Goal: Participate in discussion: Engage in conversation with other users on a specific topic

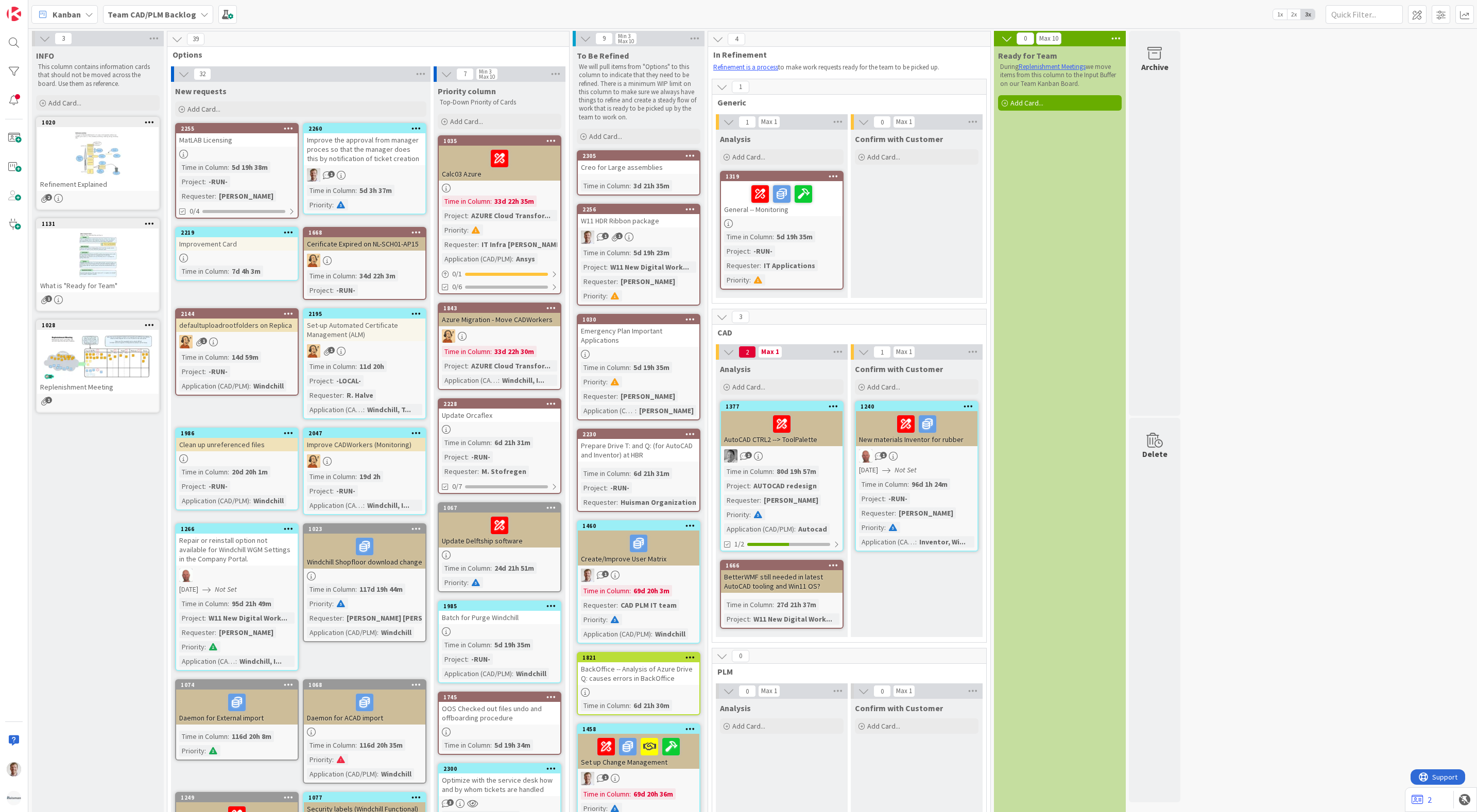
click at [181, 10] on b "Team CAD/PLM Backlog" at bounding box center [152, 15] width 89 height 10
click at [154, 118] on h4 "Team CAD/PLM Kanban" at bounding box center [177, 123] width 124 height 10
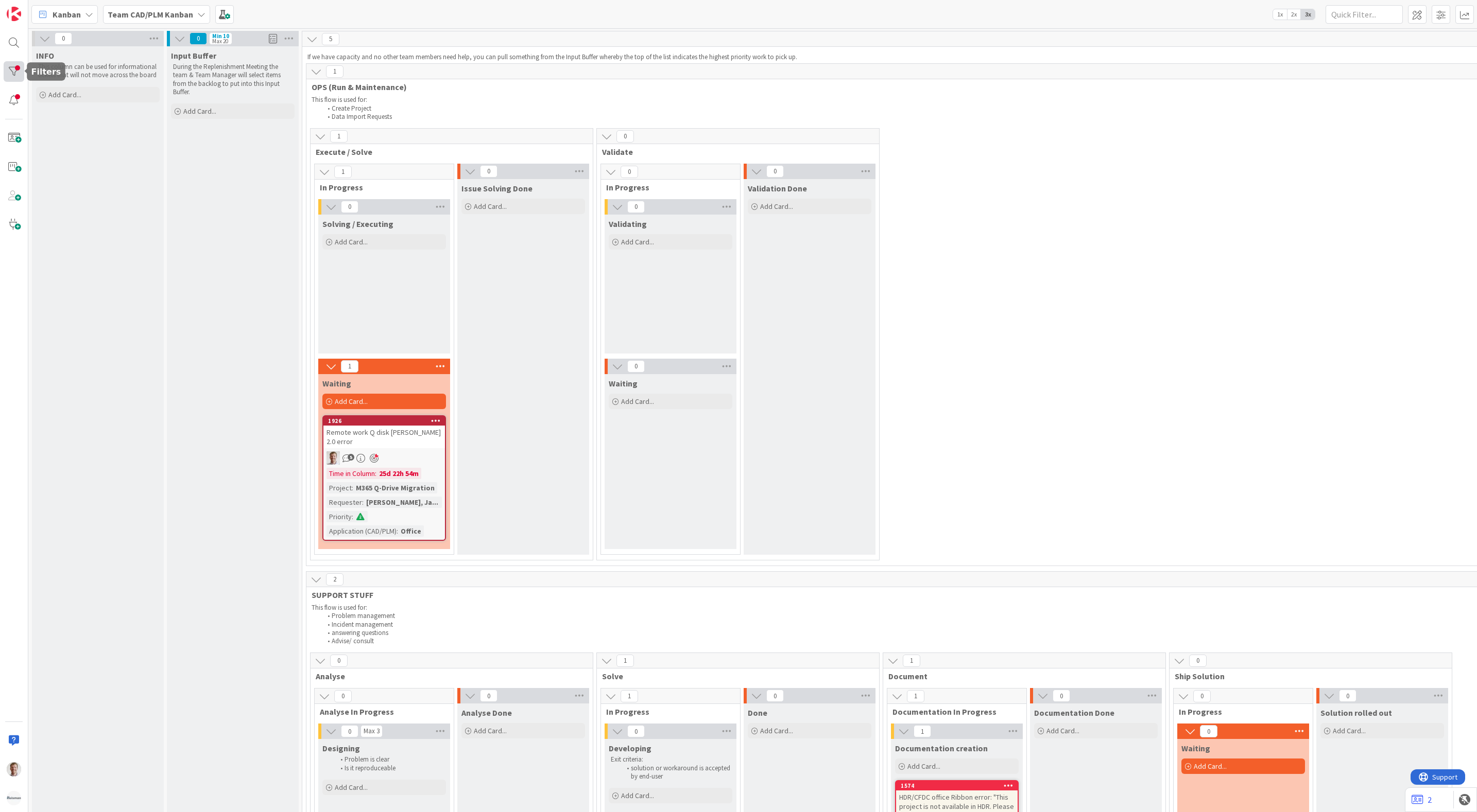
click at [17, 71] on div at bounding box center [14, 72] width 21 height 21
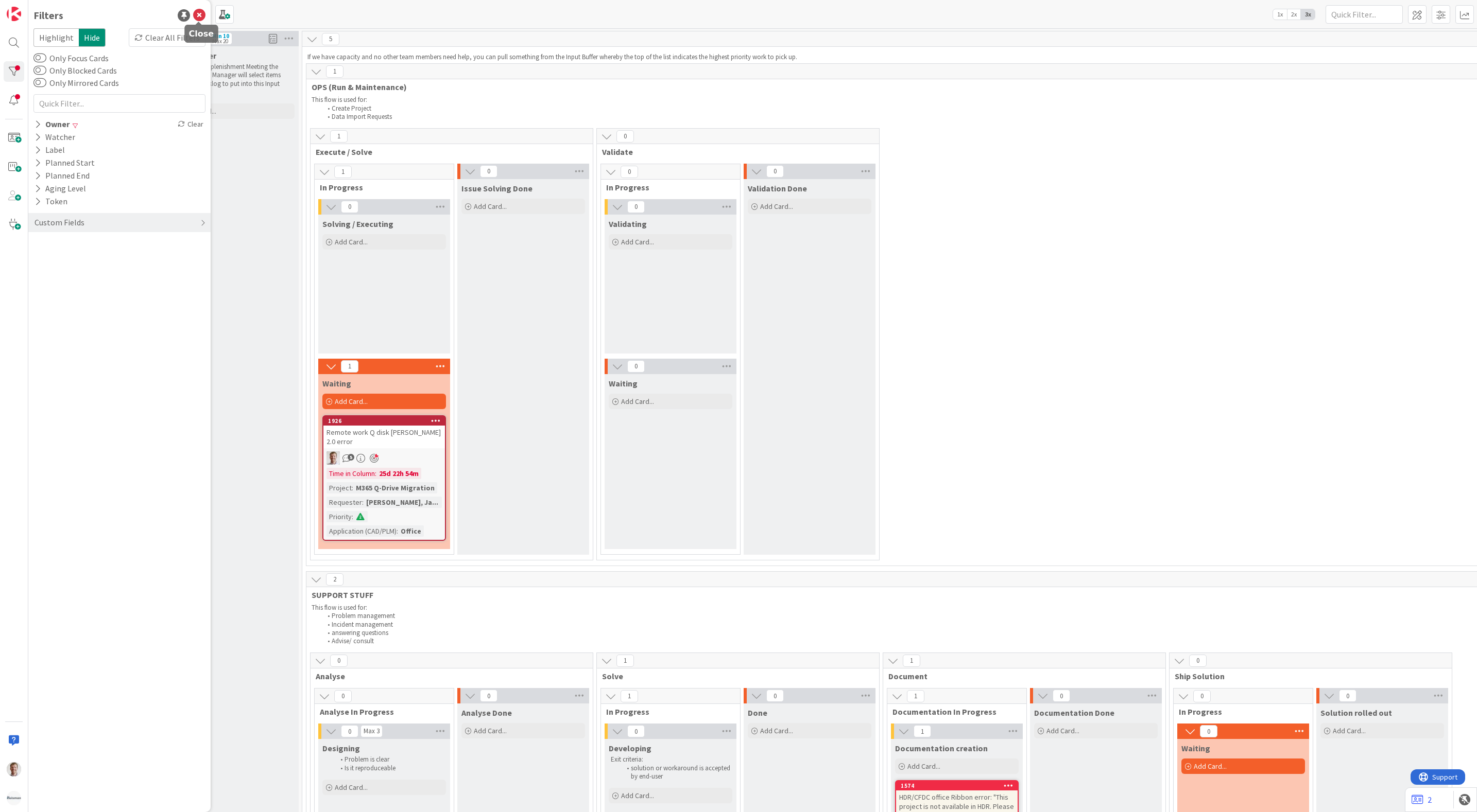
click at [198, 12] on icon at bounding box center [199, 16] width 12 height 12
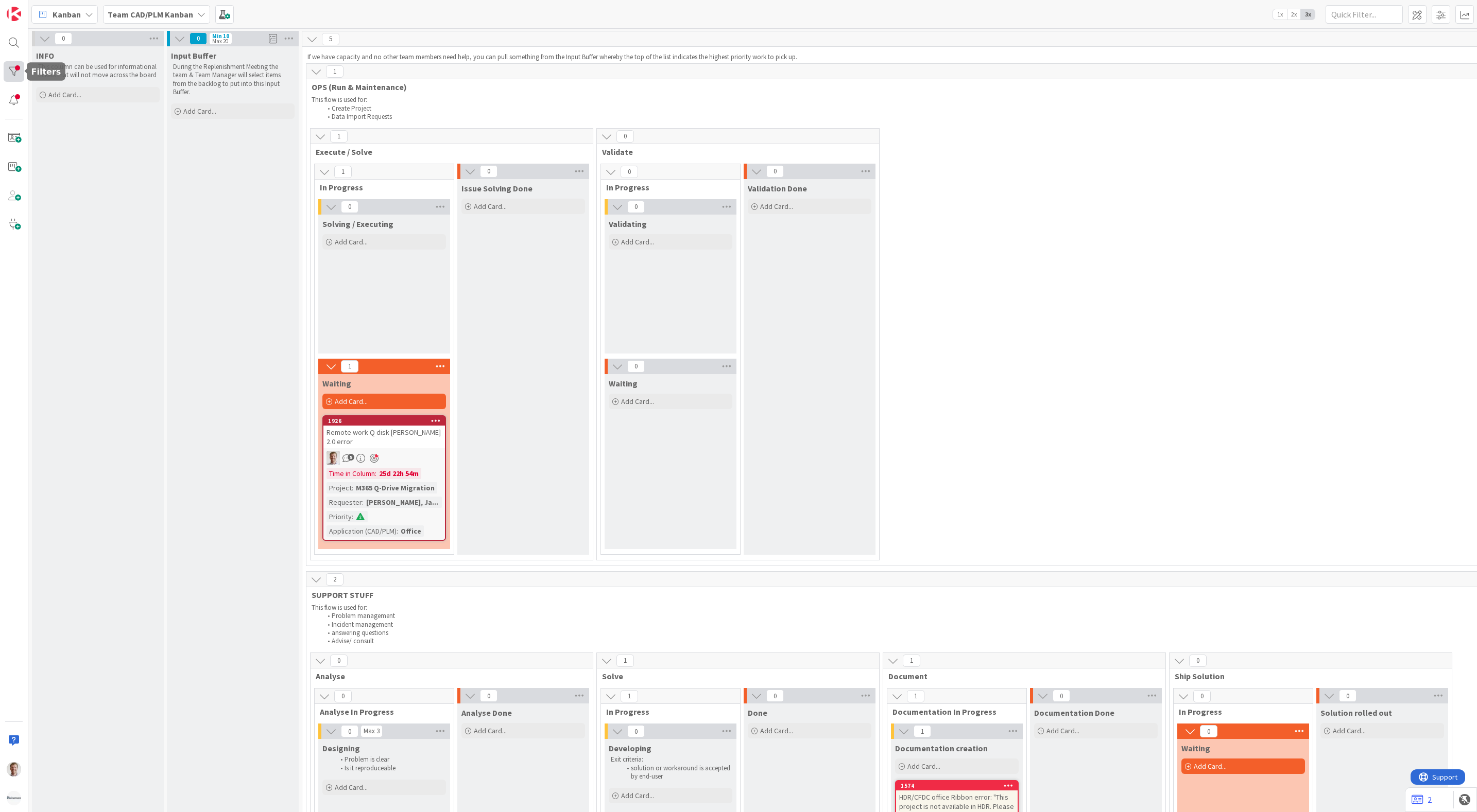
click at [10, 72] on div at bounding box center [14, 72] width 21 height 21
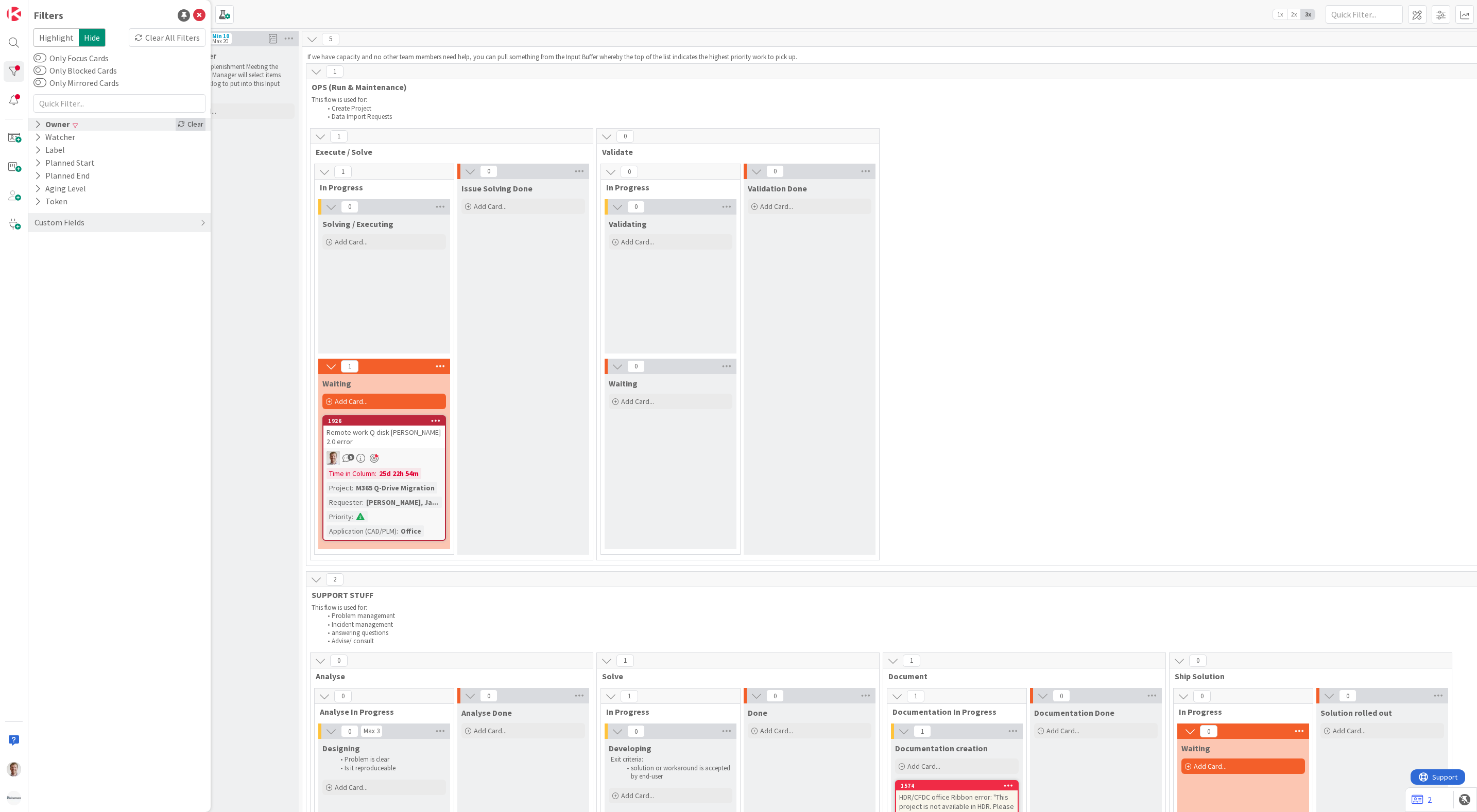
click at [190, 125] on div "Clear" at bounding box center [190, 124] width 30 height 13
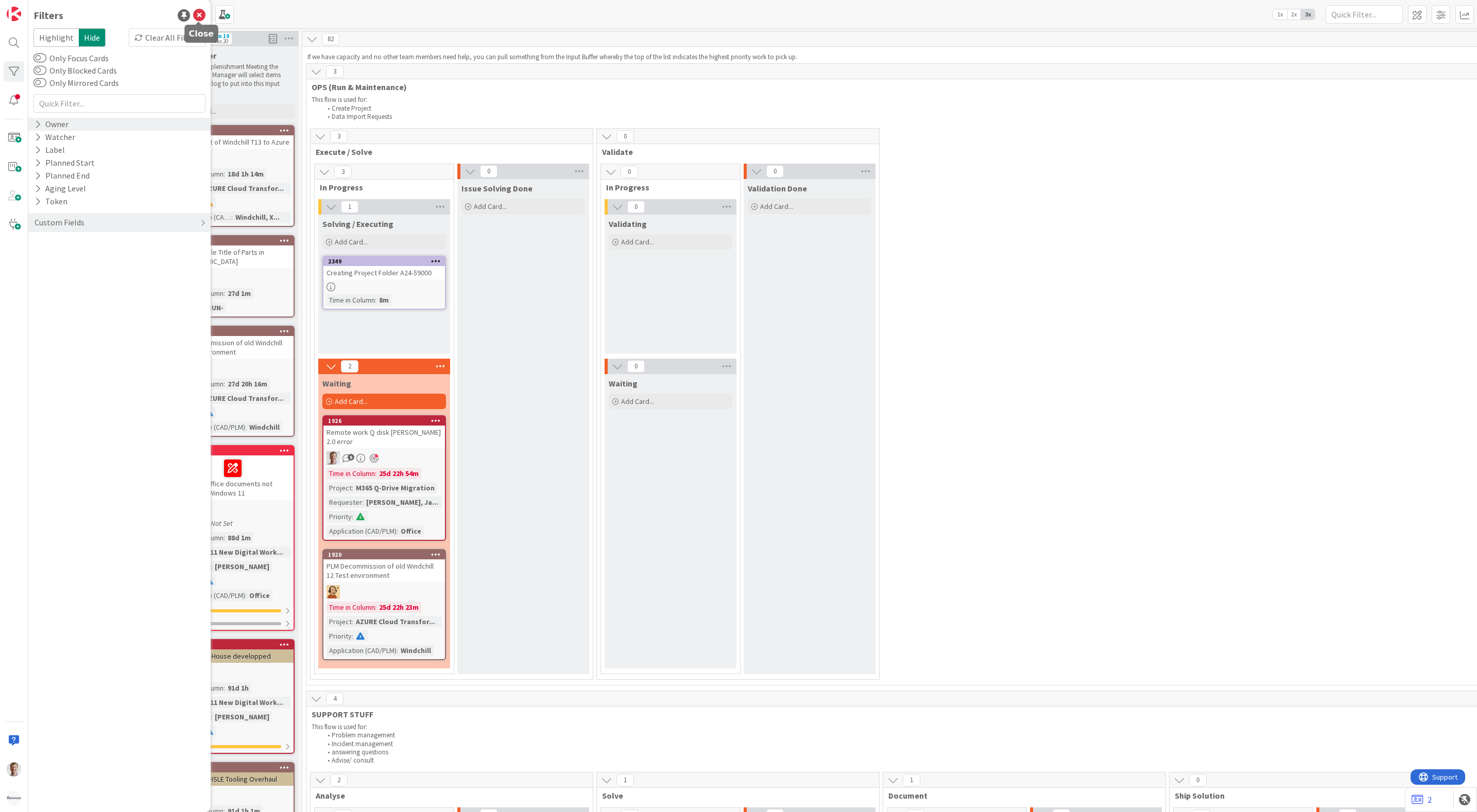
click at [199, 14] on icon at bounding box center [199, 16] width 12 height 12
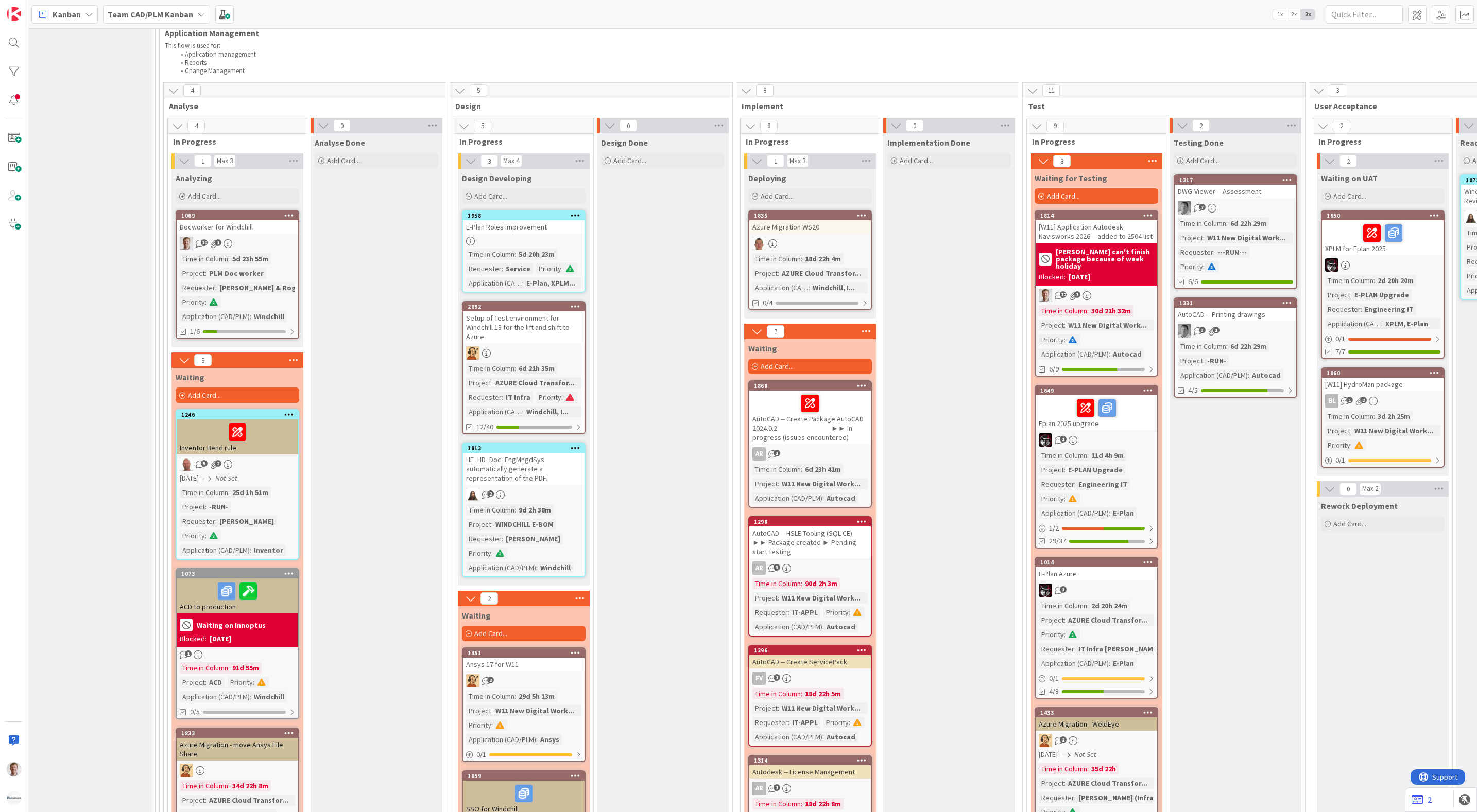
scroll to position [1235, 147]
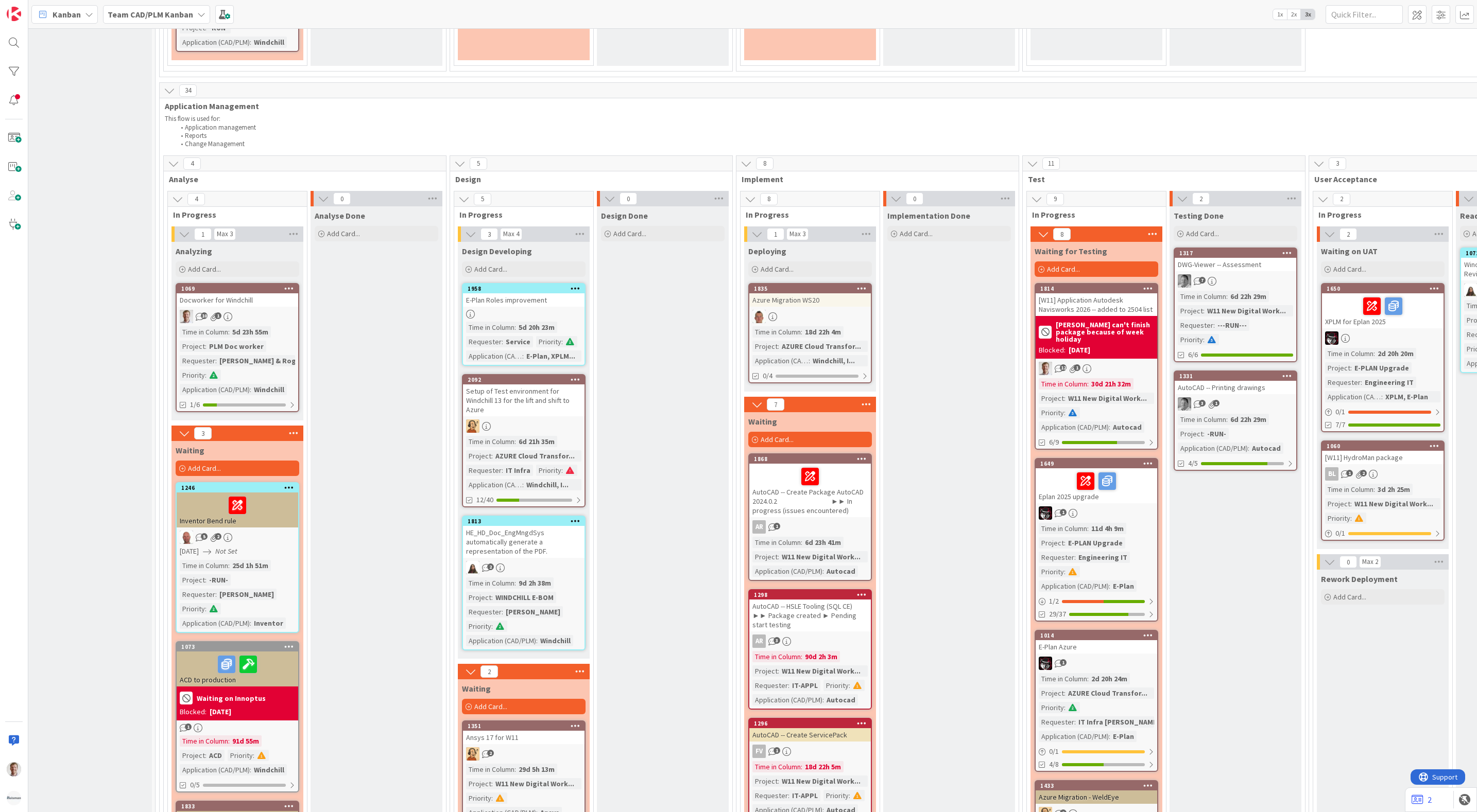
click at [1114, 293] on div "[W11] Application Autodesk Navisworks 2026 -- added to 2504 list" at bounding box center [1096, 304] width 121 height 23
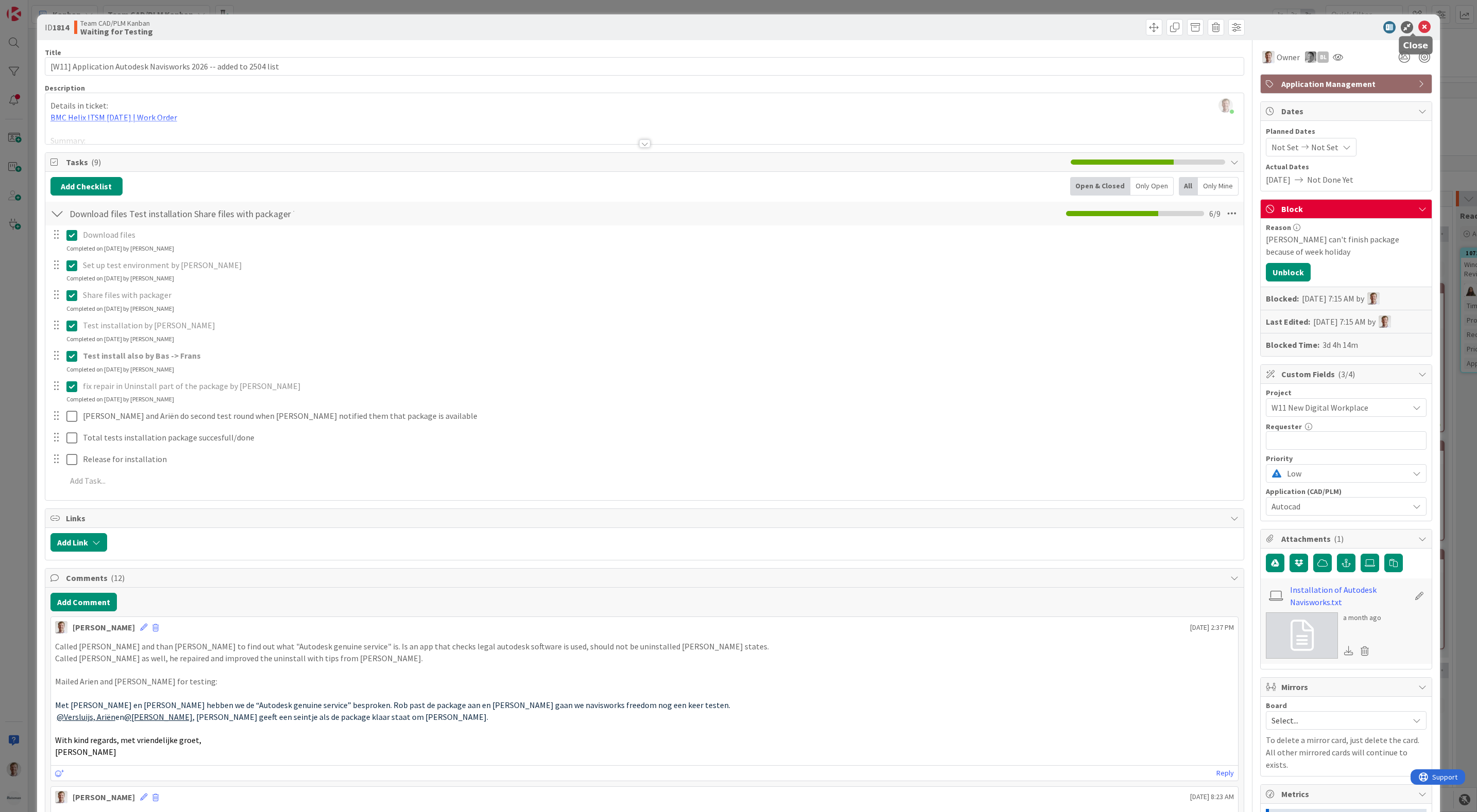
click at [1418, 28] on icon at bounding box center [1424, 27] width 12 height 12
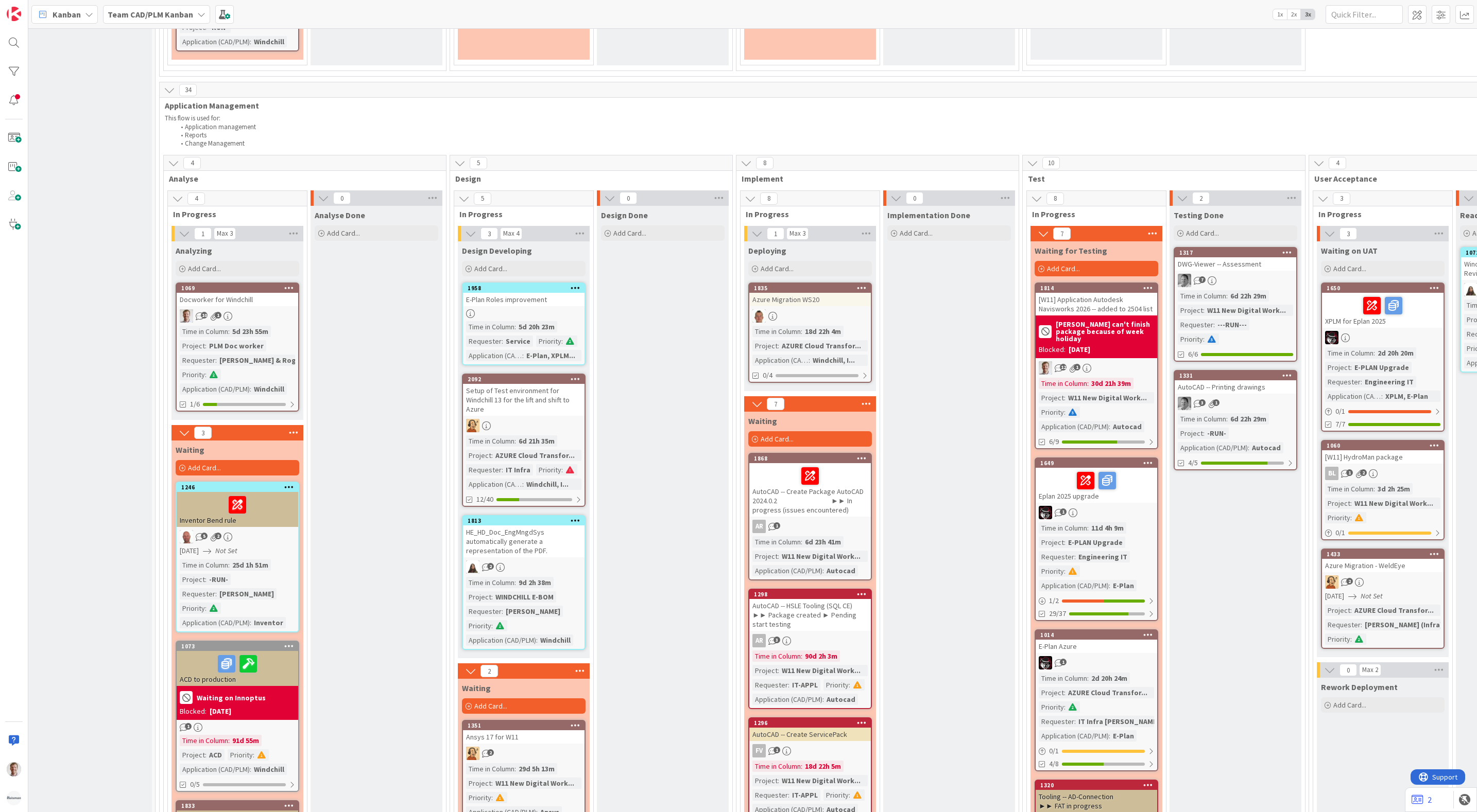
scroll to position [1235, 147]
click at [258, 293] on div "Docworker for Windchill" at bounding box center [236, 299] width 121 height 13
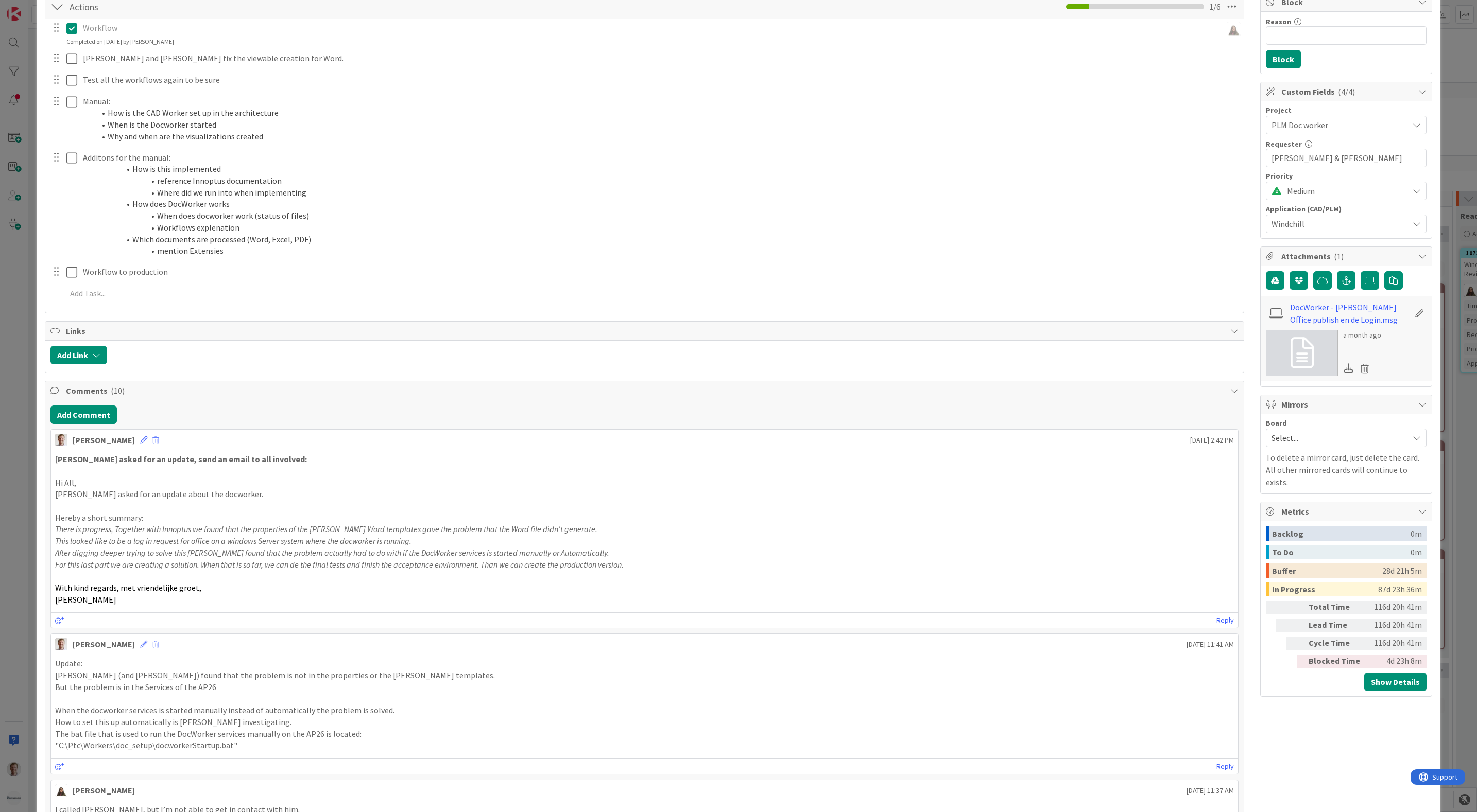
scroll to position [309, 0]
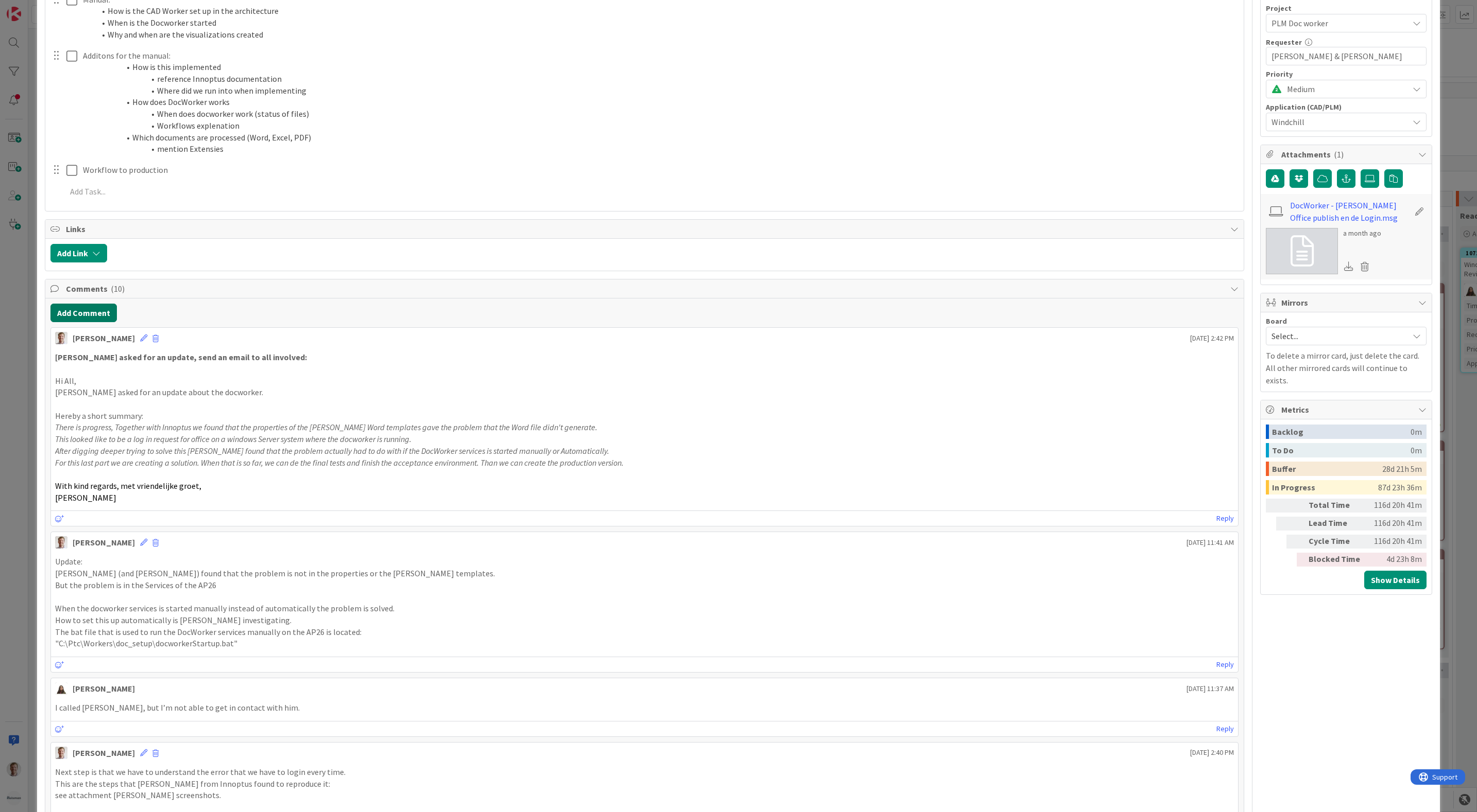
click at [92, 314] on button "Add Comment" at bounding box center [84, 312] width 66 height 18
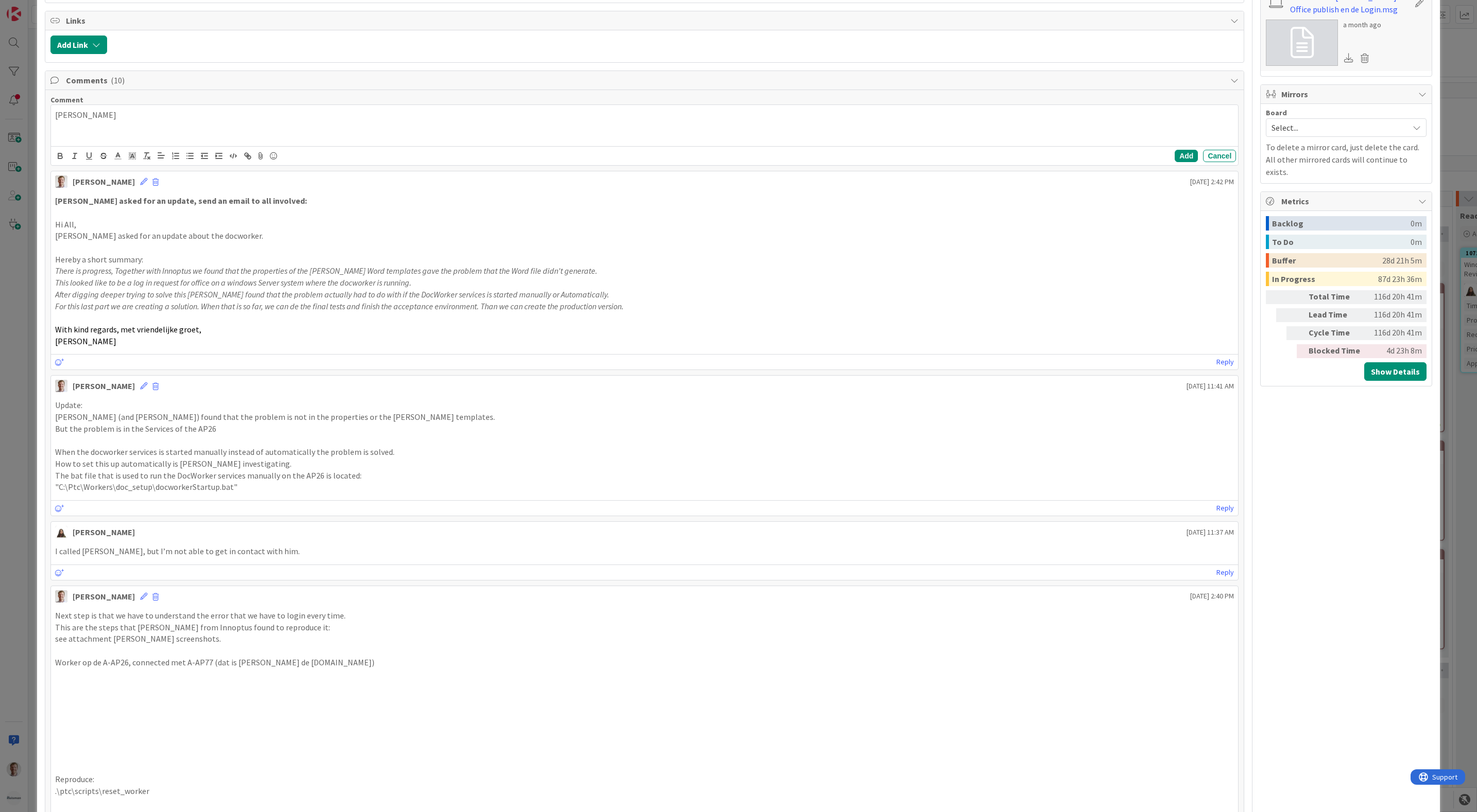
scroll to position [618, 0]
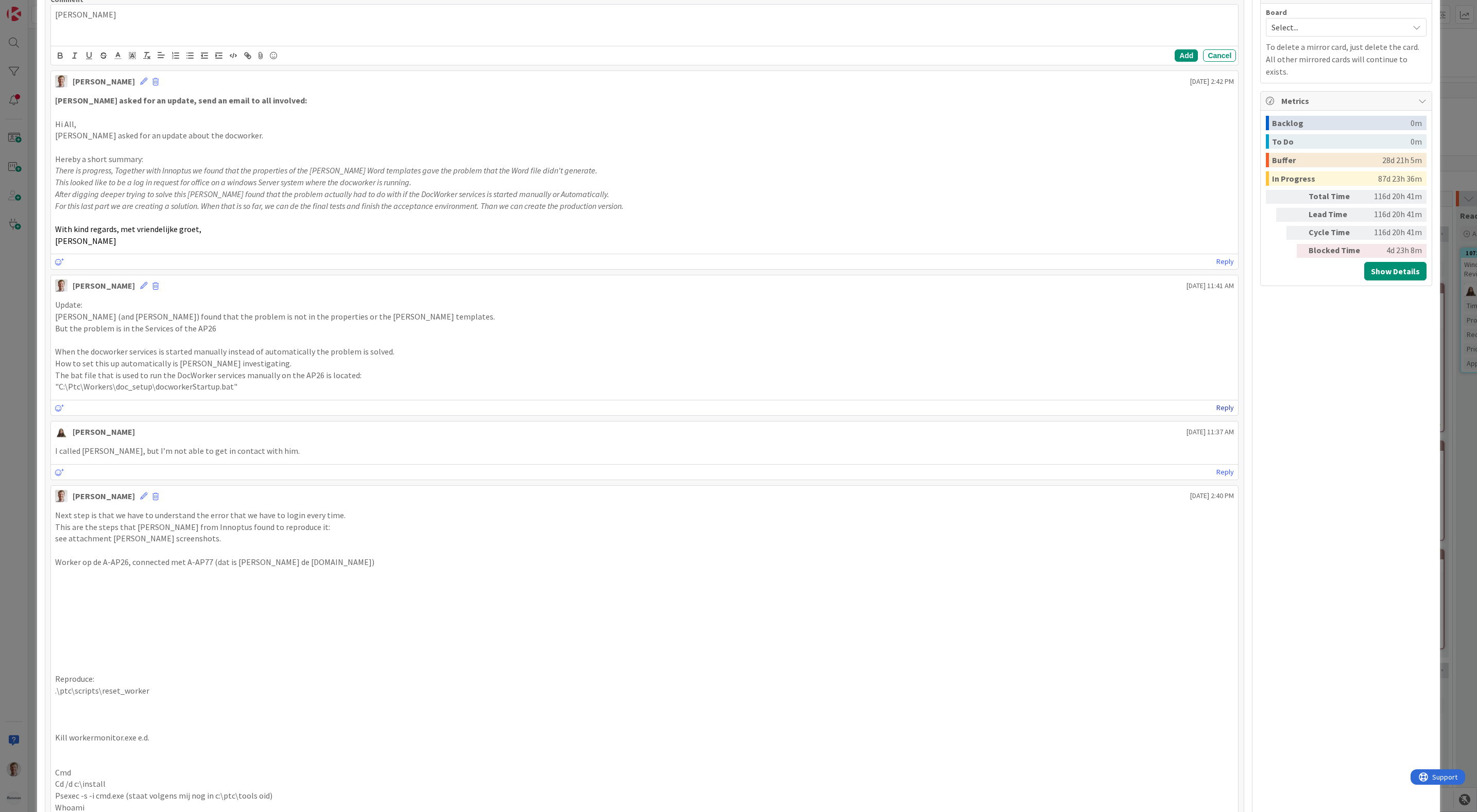
click at [1216, 413] on link "Reply" at bounding box center [1225, 407] width 17 height 13
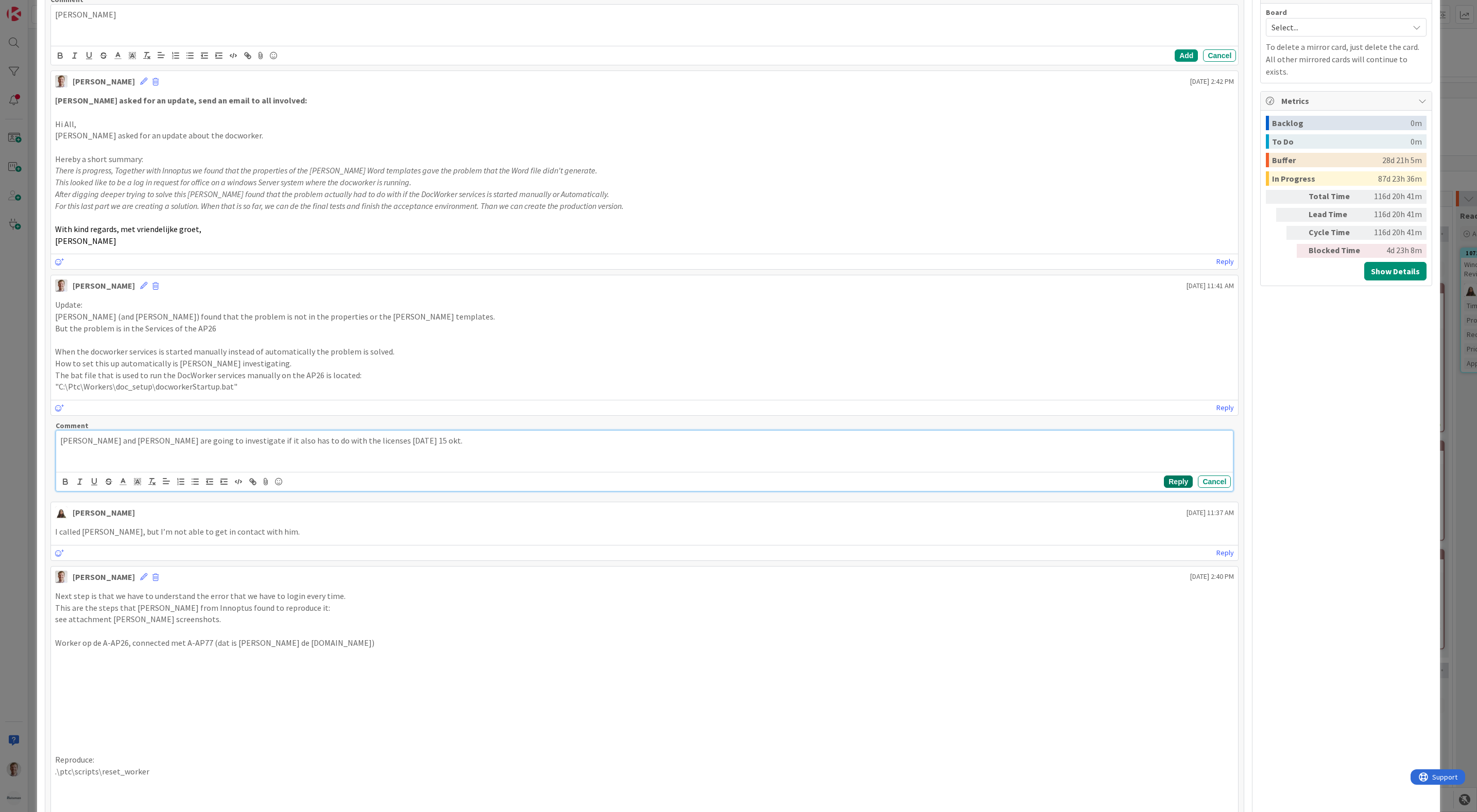
click at [1166, 488] on button "Reply" at bounding box center [1178, 481] width 29 height 12
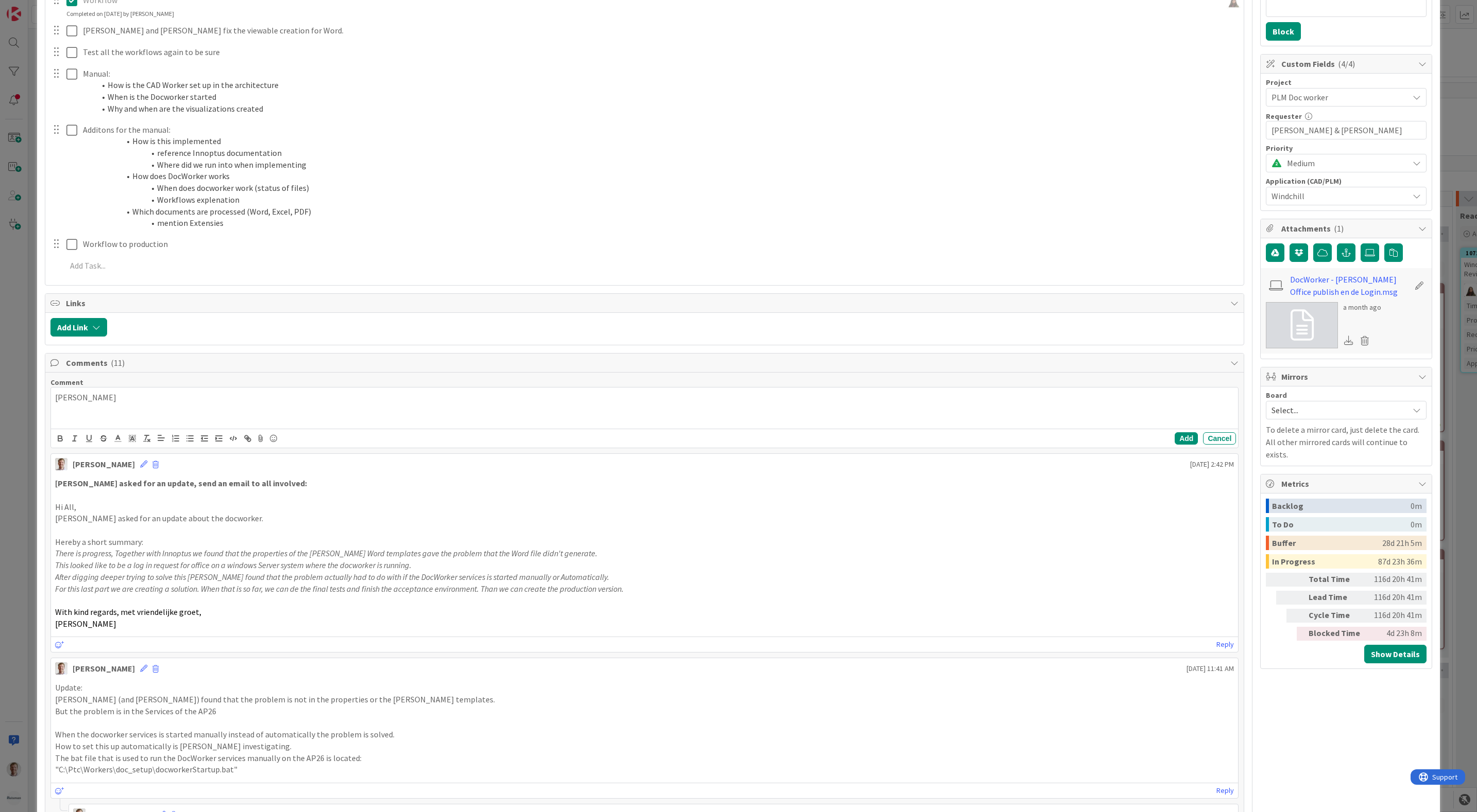
scroll to position [232, 0]
click at [1210, 447] on button "Cancel" at bounding box center [1220, 441] width 33 height 12
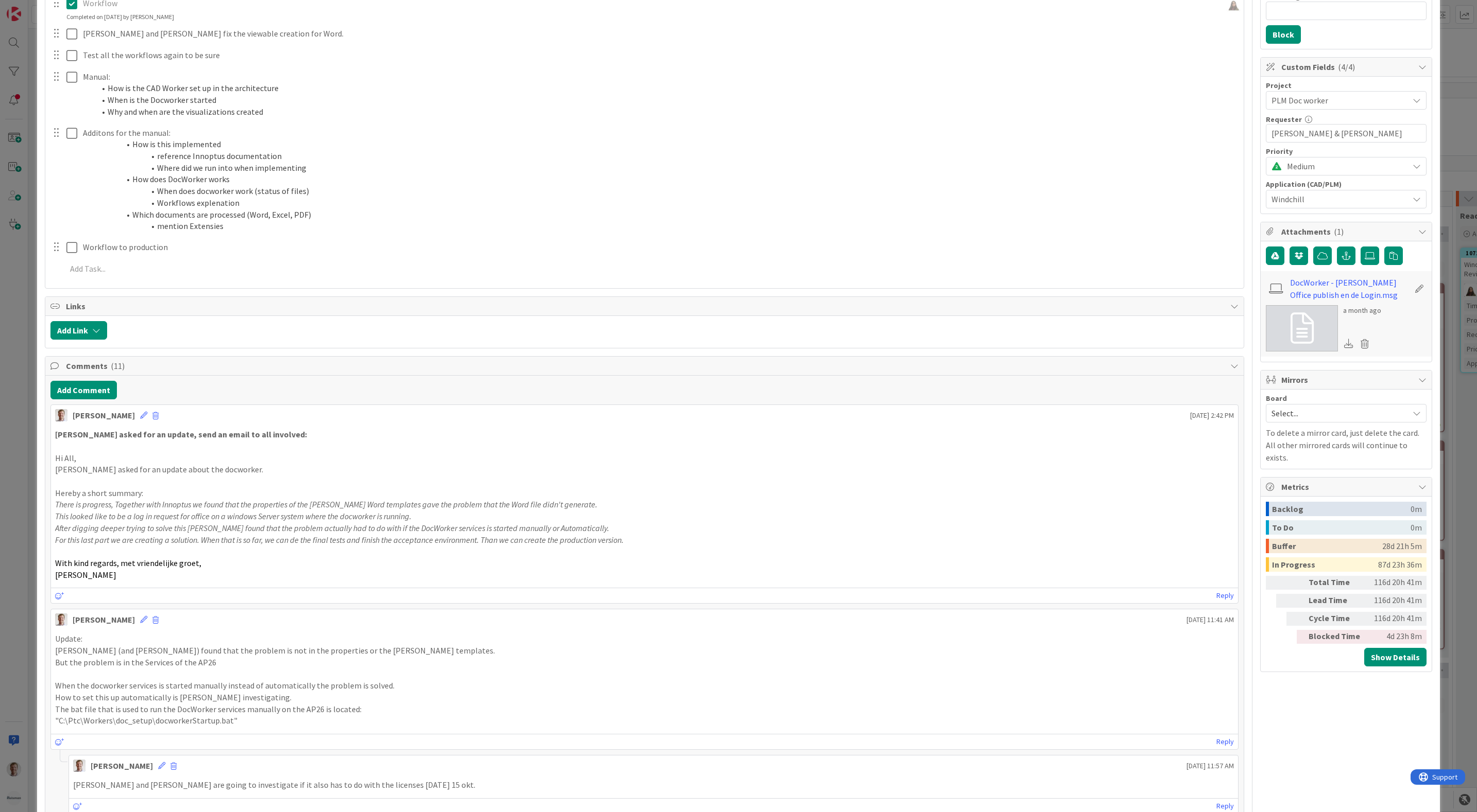
scroll to position [0, 0]
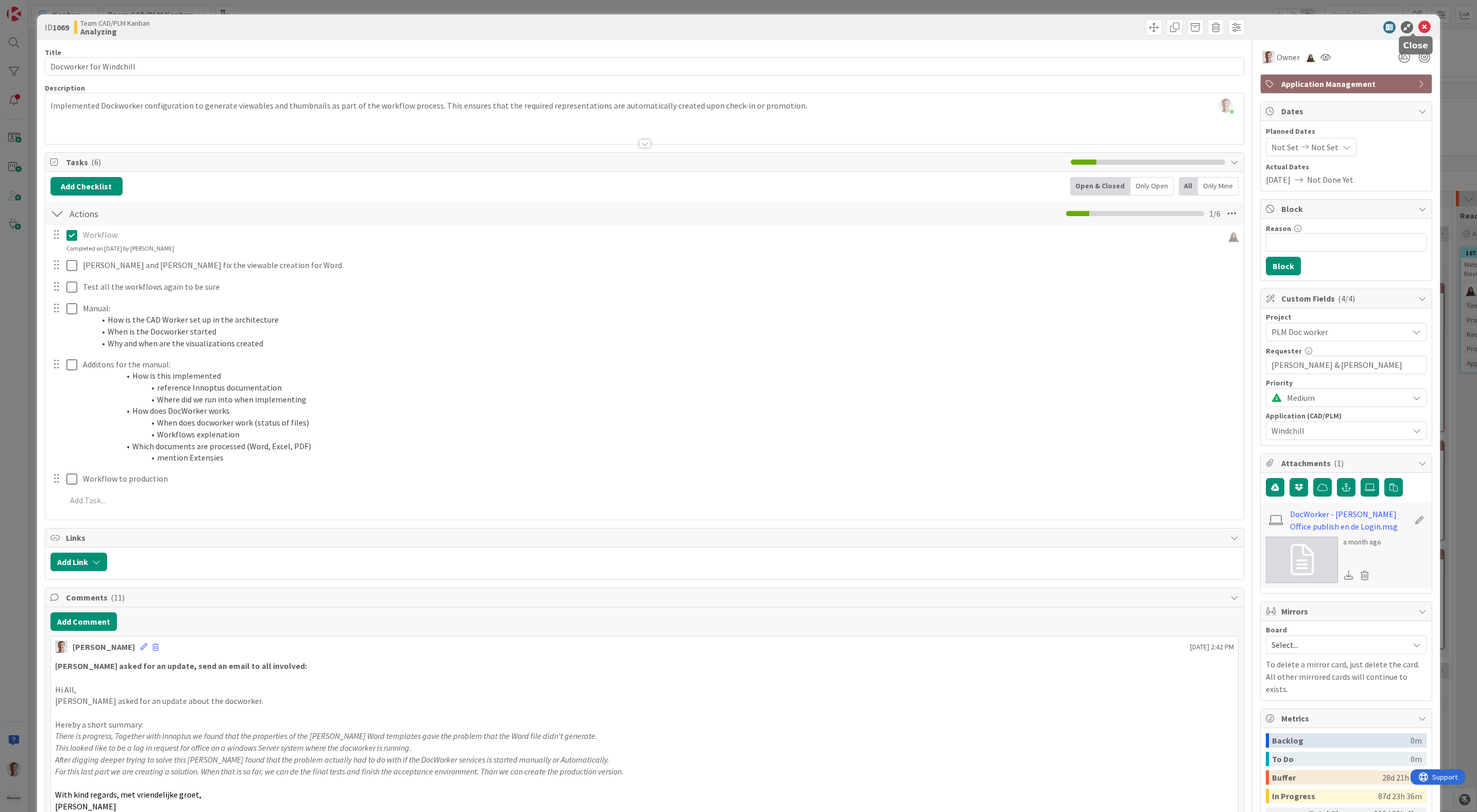
click at [1418, 27] on icon at bounding box center [1424, 27] width 12 height 12
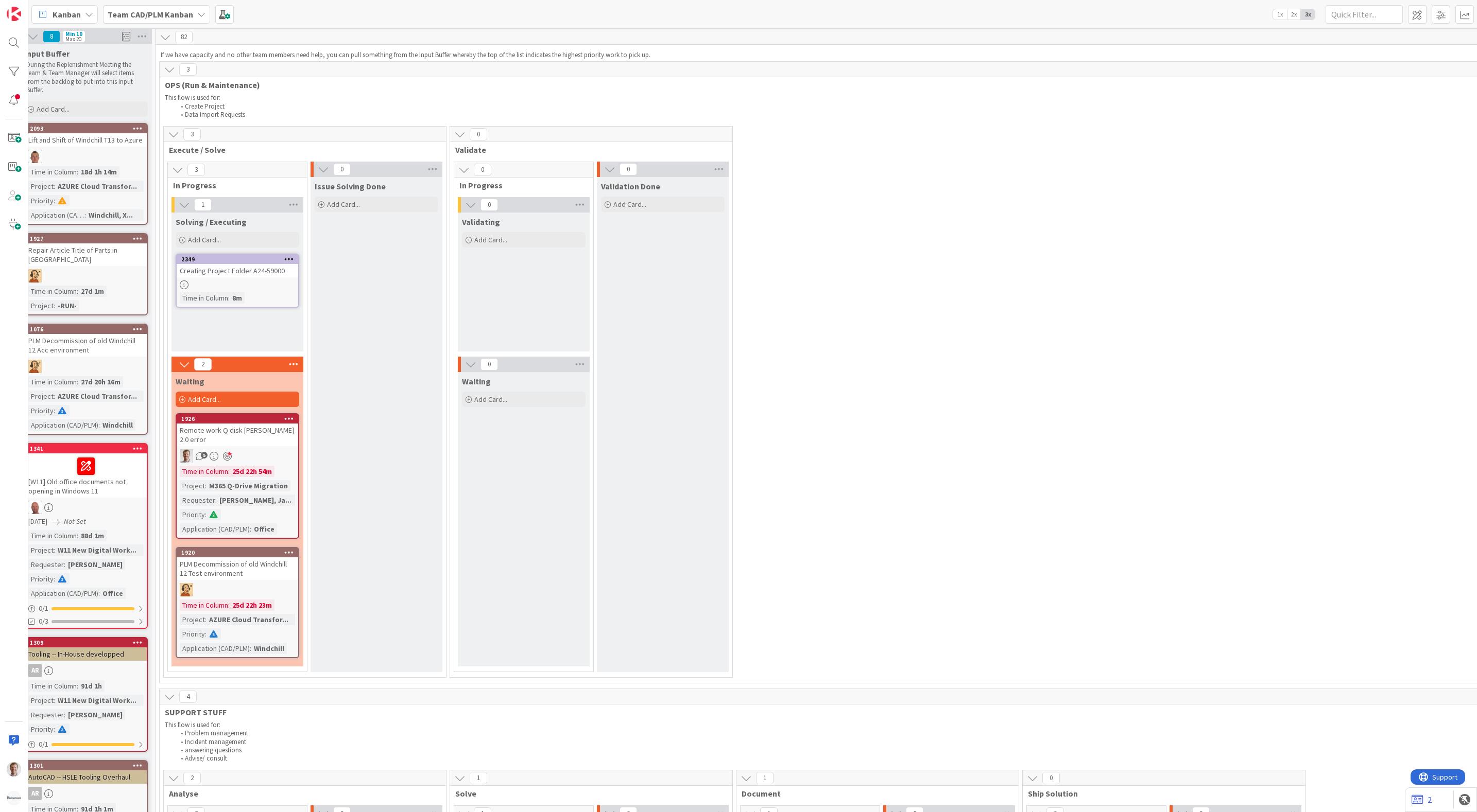
scroll to position [0, 147]
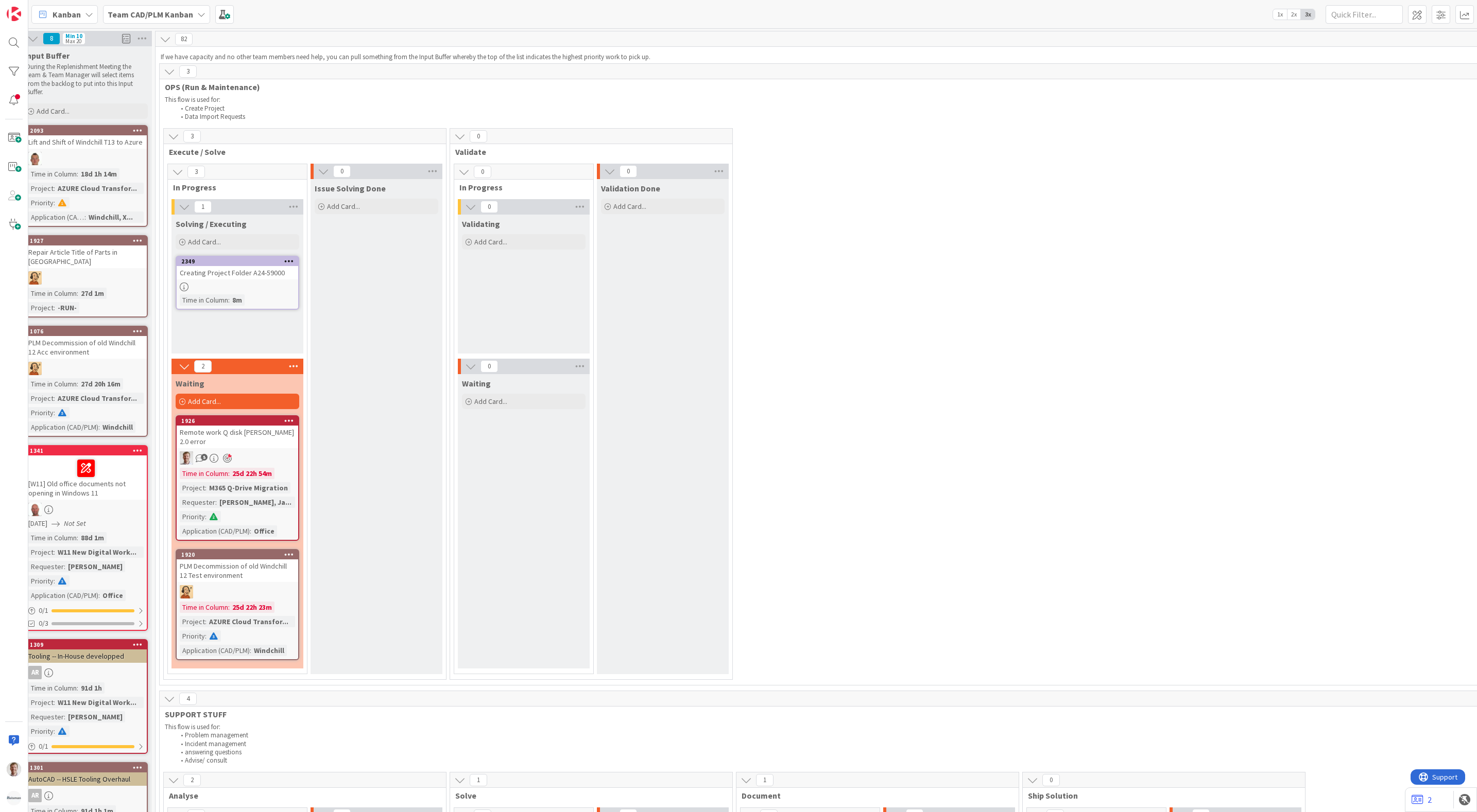
click at [269, 431] on div "Remote work Q disk [PERSON_NAME] 2.0 error" at bounding box center [236, 437] width 121 height 23
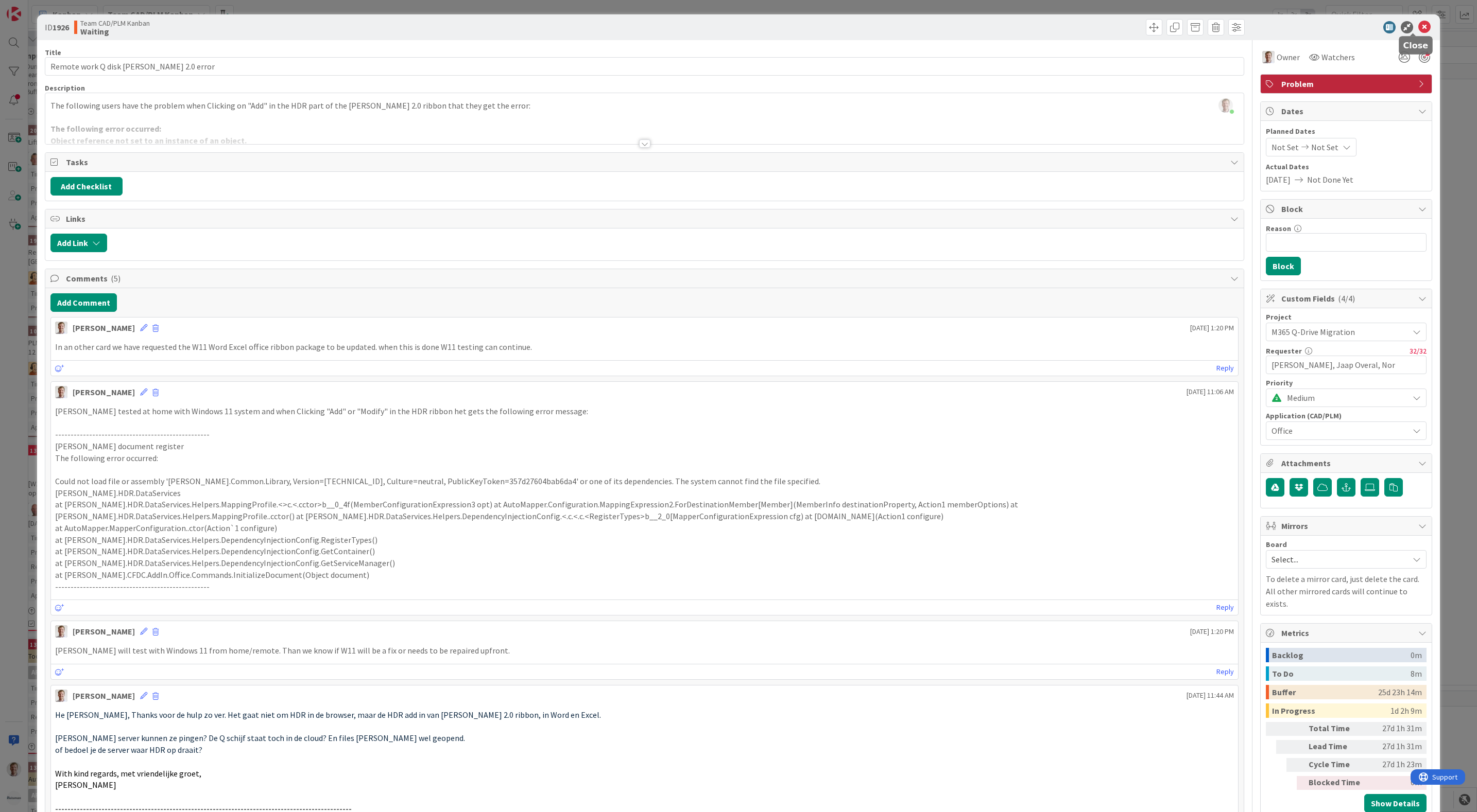
drag, startPoint x: 1409, startPoint y: 25, endPoint x: 1334, endPoint y: 36, distance: 75.8
click at [1418, 25] on icon at bounding box center [1424, 27] width 12 height 12
